Goal: Information Seeking & Learning: Find specific fact

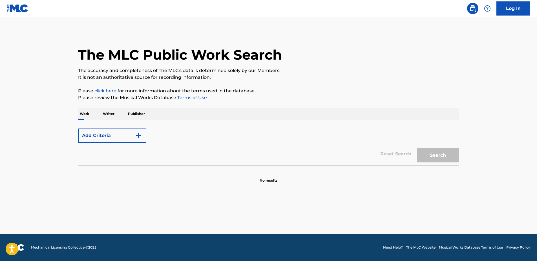
click at [104, 133] on button "Add Criteria" at bounding box center [112, 135] width 68 height 14
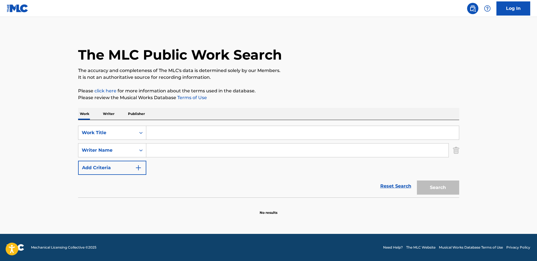
click at [166, 130] on input "Search Form" at bounding box center [302, 133] width 313 height 14
click at [165, 151] on input "Search Form" at bounding box center [297, 150] width 302 height 14
click at [165, 135] on input "Search Form" at bounding box center [302, 133] width 313 height 14
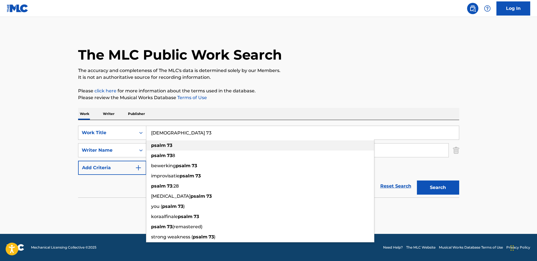
click at [183, 146] on div "psalm 73" at bounding box center [260, 145] width 228 height 10
type input "psalm 73"
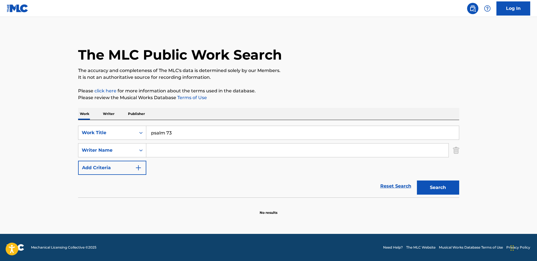
click at [178, 150] on input "Search Form" at bounding box center [297, 150] width 302 height 14
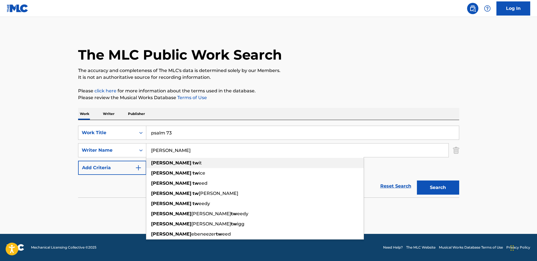
click at [157, 161] on strong "[PERSON_NAME]" at bounding box center [171, 162] width 40 height 5
type input "[PERSON_NAME]"
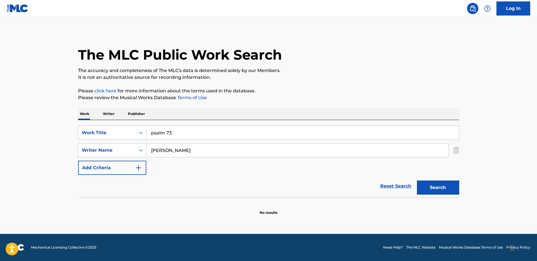
click at [432, 185] on button "Search" at bounding box center [438, 187] width 42 height 14
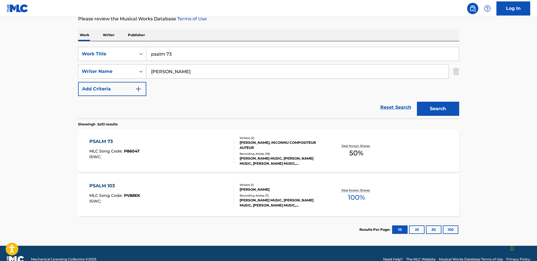
scroll to position [85, 0]
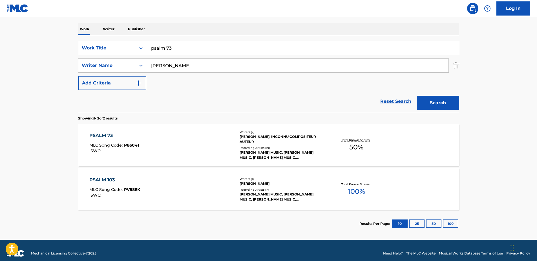
click at [107, 136] on div "PSALM 73" at bounding box center [114, 135] width 50 height 7
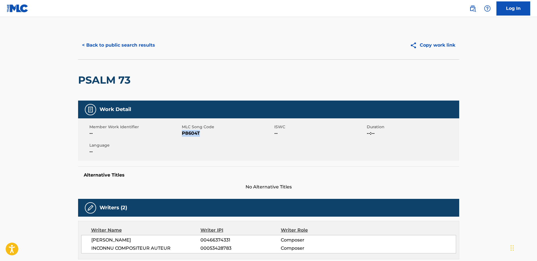
drag, startPoint x: 182, startPoint y: 132, endPoint x: 202, endPoint y: 133, distance: 20.0
click at [202, 133] on span "P8604T" at bounding box center [227, 133] width 91 height 7
copy span "P8604T"
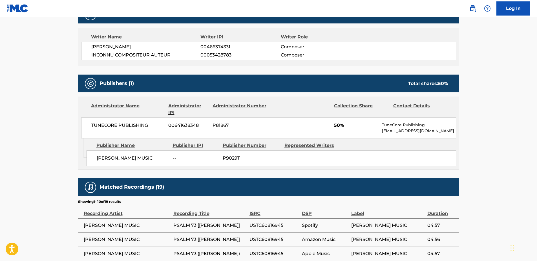
scroll to position [197, 0]
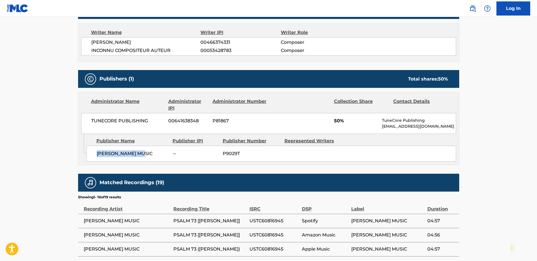
drag, startPoint x: 97, startPoint y: 153, endPoint x: 140, endPoint y: 153, distance: 42.6
click at [140, 153] on span "[PERSON_NAME] MUSIC" at bounding box center [133, 153] width 72 height 7
copy span "[PERSON_NAME] MUSIC"
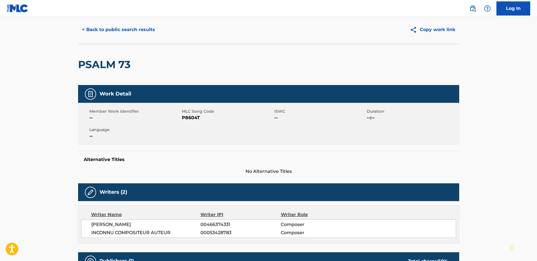
scroll to position [0, 0]
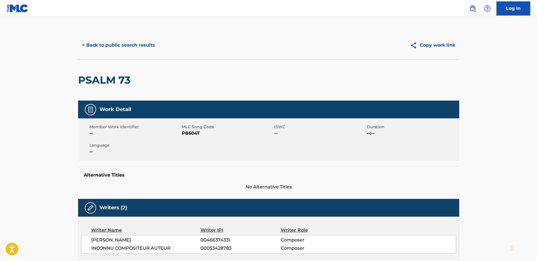
click at [97, 46] on button "< Back to public search results" at bounding box center [118, 45] width 81 height 14
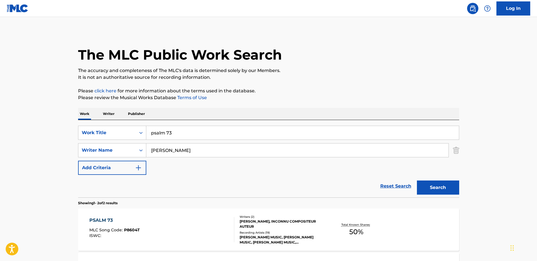
scroll to position [58, 0]
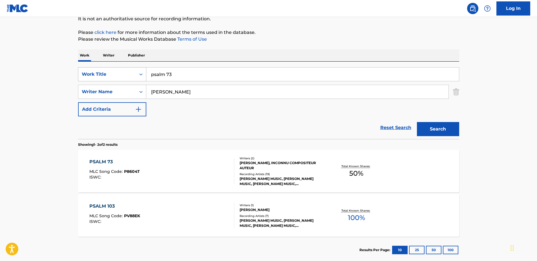
drag, startPoint x: 173, startPoint y: 76, endPoint x: 116, endPoint y: 73, distance: 57.9
click at [116, 73] on div "SearchWithCriteria5a046488-5530-4616-8773-ad327c0f3142 Work Title psalm 73" at bounding box center [268, 74] width 381 height 14
click at [162, 85] on strong "beautiful" at bounding box center [161, 86] width 21 height 5
type input "beautiful scandalous night"
drag, startPoint x: 178, startPoint y: 93, endPoint x: 134, endPoint y: 90, distance: 44.7
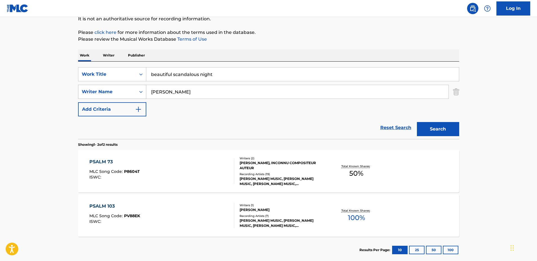
click at [134, 90] on div "SearchWithCriteriaaac82e35-e234-4744-99ad-e101086f3b2c Writer Name [PERSON_NAME]" at bounding box center [268, 92] width 381 height 14
click at [433, 127] on button "Search" at bounding box center [438, 129] width 42 height 14
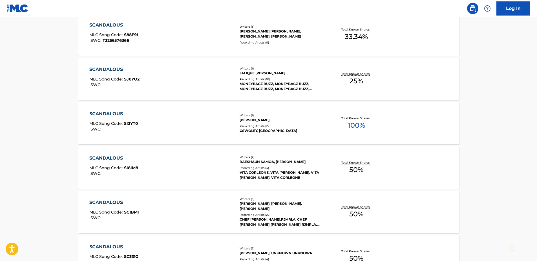
scroll to position [341, 0]
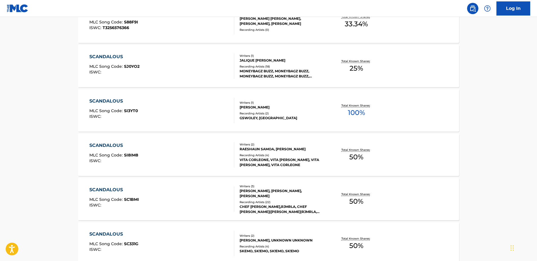
click at [124, 27] on span "T3256576366" at bounding box center [116, 27] width 27 height 5
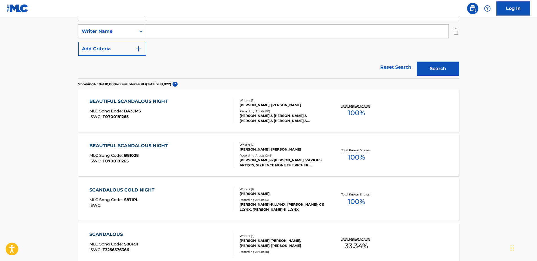
scroll to position [62, 0]
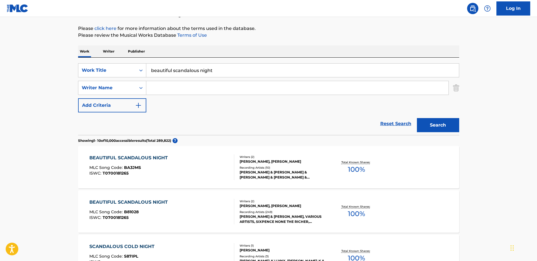
click at [145, 157] on div "BEAUTIFUL SCANDALOUS NIGHT" at bounding box center [129, 157] width 81 height 7
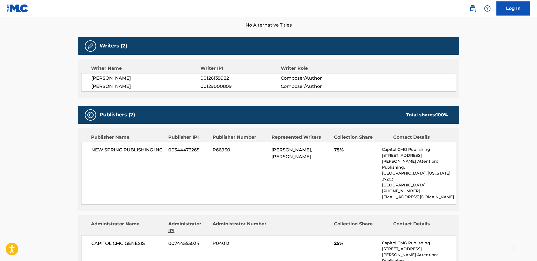
scroll to position [169, 0]
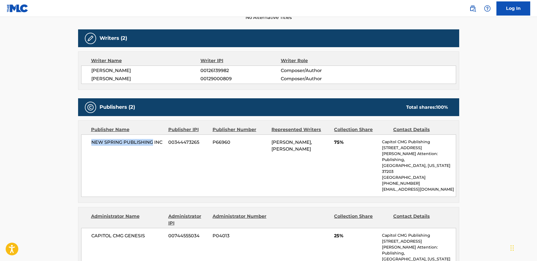
drag, startPoint x: 92, startPoint y: 141, endPoint x: 153, endPoint y: 142, distance: 60.9
click at [153, 142] on span "NEW SPRING PUBLISHING INC" at bounding box center [127, 142] width 73 height 7
copy span "NEW SPRING PUBLISHING"
click at [161, 142] on span "NEW SPRING PUBLISHING INC" at bounding box center [127, 142] width 73 height 7
copy span "NEW SPRING PUBLISHING INC"
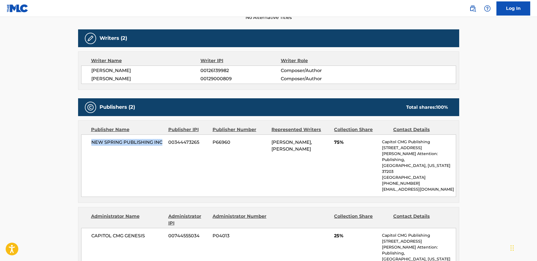
drag, startPoint x: 92, startPoint y: 78, endPoint x: 147, endPoint y: 77, distance: 55.3
click at [147, 77] on span "[PERSON_NAME]" at bounding box center [145, 78] width 109 height 7
copy span "[PERSON_NAME]"
drag, startPoint x: 92, startPoint y: 70, endPoint x: 141, endPoint y: 72, distance: 49.4
click at [141, 72] on span "[PERSON_NAME]" at bounding box center [145, 70] width 109 height 7
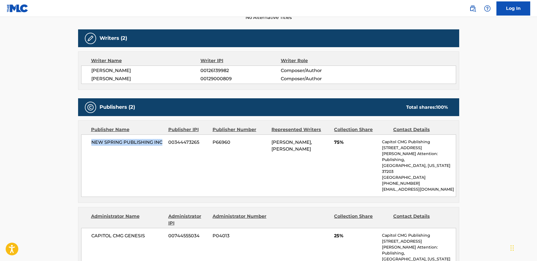
copy span "[PERSON_NAME]"
drag, startPoint x: 92, startPoint y: 143, endPoint x: 161, endPoint y: 143, distance: 69.1
click at [161, 143] on span "NEW SPRING PUBLISHING INC" at bounding box center [127, 142] width 73 height 7
copy span "NEW SPRING PUBLISHING INC"
drag, startPoint x: 92, startPoint y: 79, endPoint x: 146, endPoint y: 79, distance: 53.6
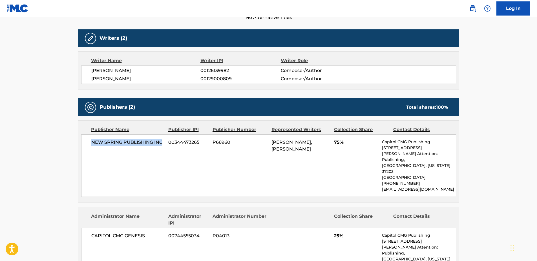
click at [146, 79] on span "[PERSON_NAME]" at bounding box center [145, 78] width 109 height 7
copy span "[PERSON_NAME]"
drag, startPoint x: 92, startPoint y: 143, endPoint x: 161, endPoint y: 143, distance: 68.6
click at [161, 143] on span "NEW SPRING PUBLISHING INC" at bounding box center [127, 142] width 73 height 7
copy span "NEW SPRING PUBLISHING INC"
